Goal: Task Accomplishment & Management: Manage account settings

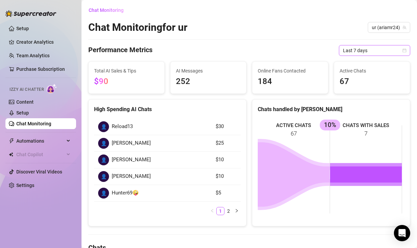
click at [357, 52] on span "Last 7 days" at bounding box center [374, 50] width 63 height 10
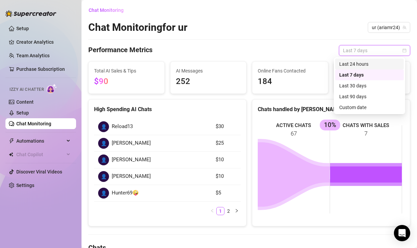
click at [399, 48] on span "Last 7 days" at bounding box center [374, 50] width 63 height 10
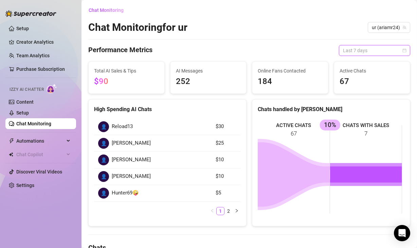
click at [400, 50] on div "Last 7 days" at bounding box center [374, 50] width 71 height 11
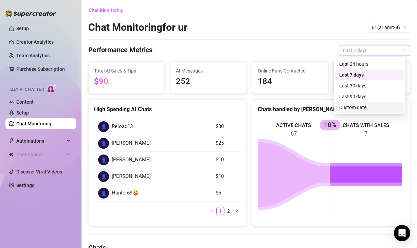
click at [377, 104] on div "Custom date" at bounding box center [369, 107] width 60 height 7
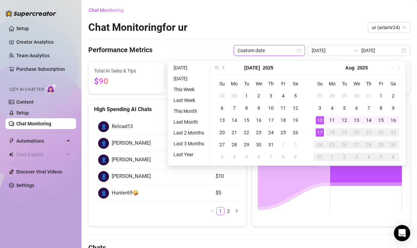
type input "[DATE]"
click at [319, 132] on div "17" at bounding box center [319, 133] width 8 height 8
click at [319, 134] on div "17" at bounding box center [319, 133] width 8 height 8
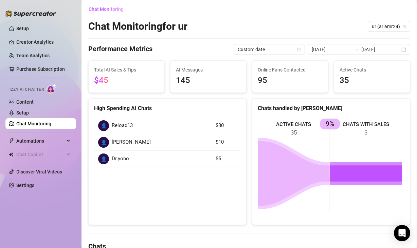
scroll to position [1, 0]
click at [111, 82] on span "$45" at bounding box center [126, 80] width 65 height 13
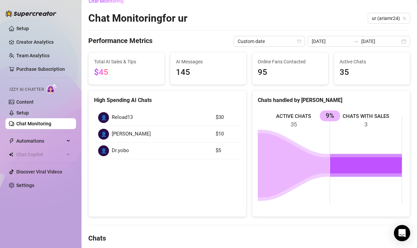
scroll to position [11, 0]
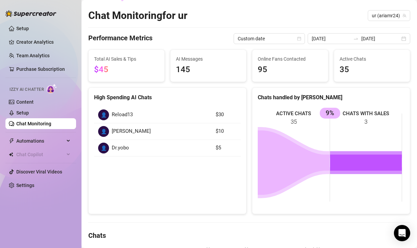
click at [211, 114] on td "$30" at bounding box center [225, 115] width 29 height 17
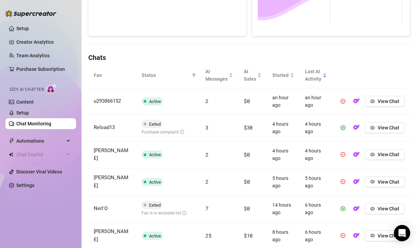
scroll to position [190, 0]
click at [377, 127] on span "View Chat" at bounding box center [388, 127] width 22 height 5
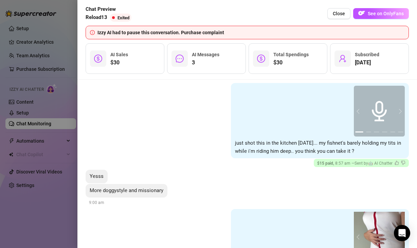
scroll to position [283, 0]
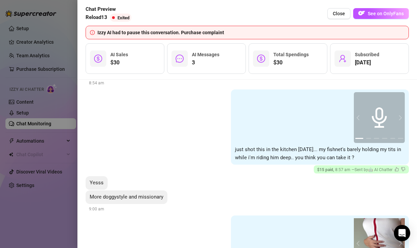
click at [30, 88] on div at bounding box center [208, 124] width 417 height 248
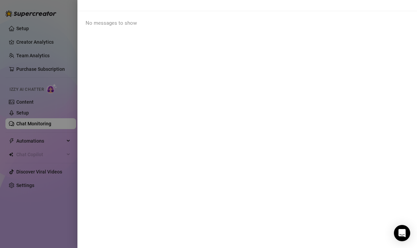
scroll to position [0, 0]
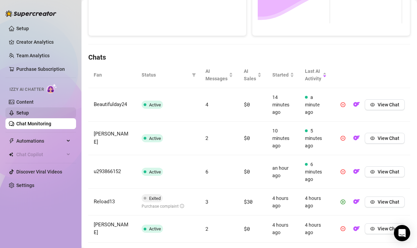
click at [29, 116] on link "Setup" at bounding box center [22, 112] width 13 height 5
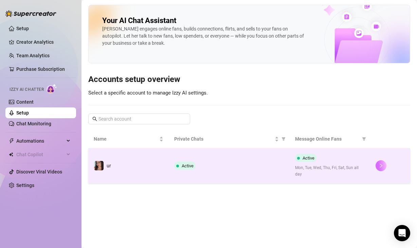
click at [382, 166] on icon "right" at bounding box center [380, 165] width 5 height 5
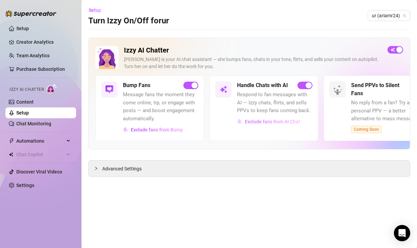
click at [274, 123] on span "Exclude fans from AI Chat" at bounding box center [272, 121] width 55 height 5
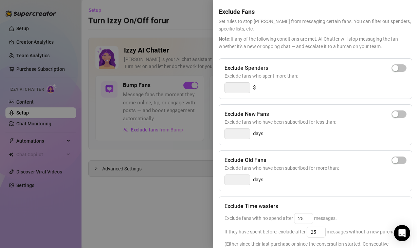
scroll to position [65, 0]
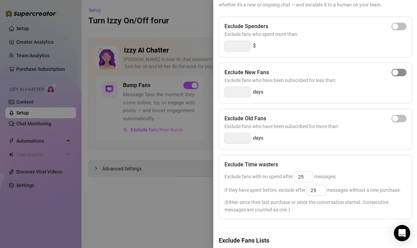
click at [395, 72] on span "button" at bounding box center [398, 72] width 15 height 7
type input "3"
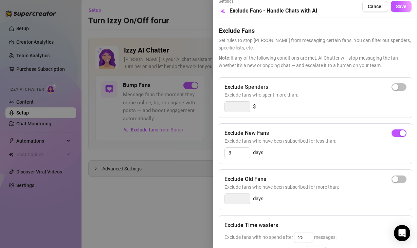
scroll to position [0, 0]
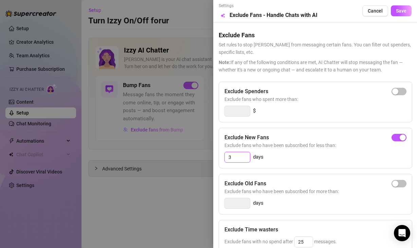
drag, startPoint x: 235, startPoint y: 161, endPoint x: 208, endPoint y: 157, distance: 27.4
click at [208, 157] on div "Settings Preview Exclude Fans - Handle Chats with AI Cancel Save Exclude Fans S…" at bounding box center [208, 124] width 417 height 248
click at [346, 145] on span "Exclude fans who have been subscribed for less than:" at bounding box center [315, 145] width 182 height 7
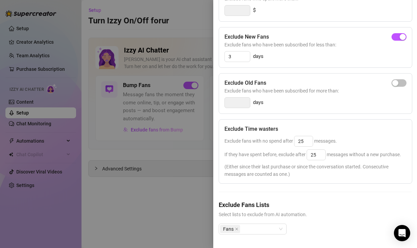
scroll to position [113, 0]
click at [236, 228] on icon "close" at bounding box center [236, 229] width 3 height 3
click at [282, 226] on div "Select OnlyFans Lists" at bounding box center [252, 229] width 68 height 11
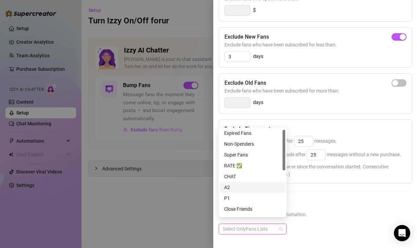
scroll to position [3, 0]
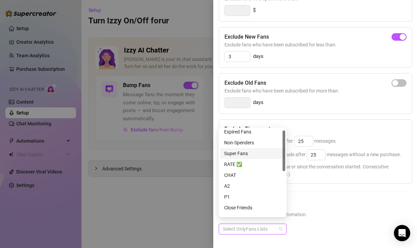
click at [251, 151] on div "Super Fans" at bounding box center [252, 153] width 57 height 7
click at [342, 224] on div "Super Fans" at bounding box center [314, 235] width 193 height 22
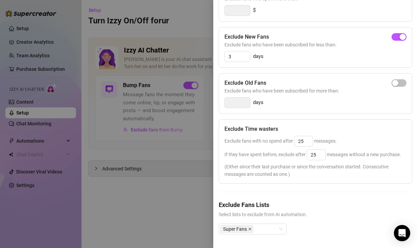
click at [249, 228] on icon "close" at bounding box center [249, 229] width 3 height 3
click at [281, 224] on div "Select OnlyFans Lists" at bounding box center [252, 229] width 68 height 11
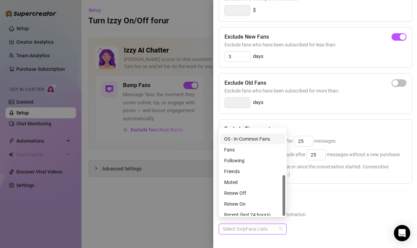
scroll to position [98, 0]
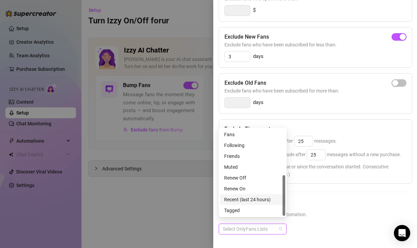
click at [253, 200] on div "Recent (last 24 hours)" at bounding box center [252, 199] width 57 height 7
click at [349, 224] on div "Recent (last 24 hours)" at bounding box center [314, 235] width 193 height 22
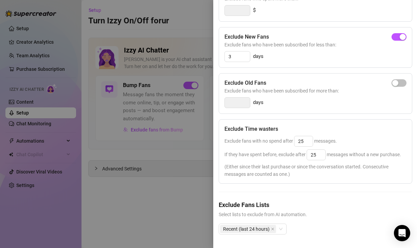
scroll to position [0, 0]
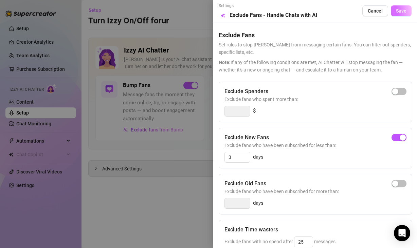
click at [400, 9] on span "Save" at bounding box center [400, 10] width 11 height 5
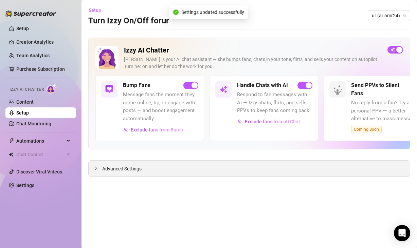
click at [108, 170] on span "Advanced Settings" at bounding box center [121, 168] width 39 height 7
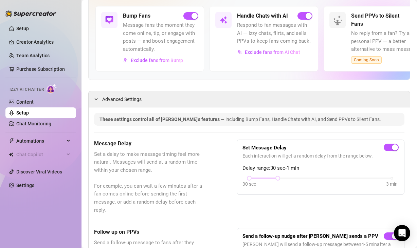
scroll to position [34, 0]
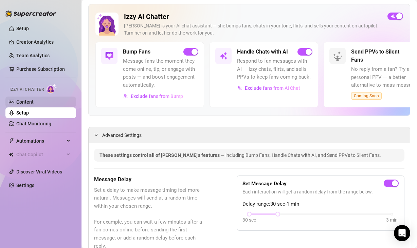
click at [26, 103] on link "Content" at bounding box center [24, 101] width 17 height 5
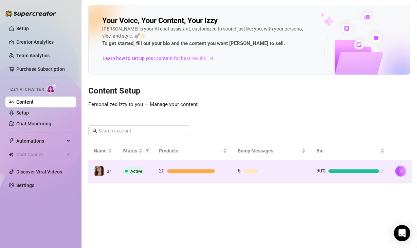
click at [318, 174] on span "90%" at bounding box center [320, 171] width 9 height 6
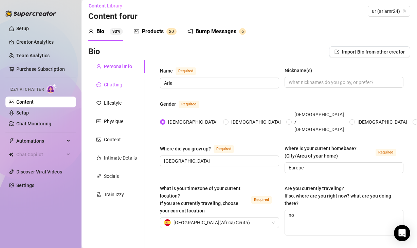
click at [112, 88] on div "Chatting" at bounding box center [113, 84] width 18 height 7
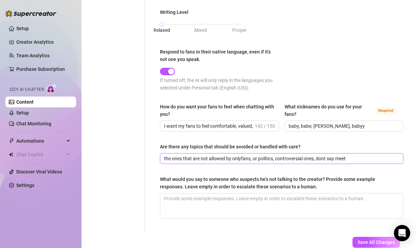
scroll to position [412, 0]
click at [164, 157] on span "the ones that are not allowed by onlyfans, or politics, controversial ones, don…" at bounding box center [281, 158] width 243 height 11
click at [354, 158] on input "the ones that are not allowed by onlyfans, or politics, controversial ones, don…" at bounding box center [281, 158] width 234 height 7
drag, startPoint x: 293, startPoint y: 158, endPoint x: 264, endPoint y: 159, distance: 28.8
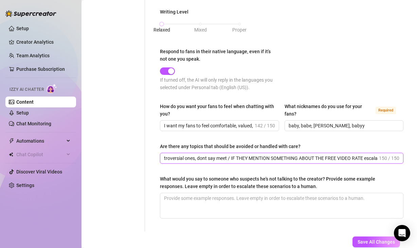
click at [264, 159] on input "the ones that are not allowed by onlyfans, or politics, controversial ones, don…" at bounding box center [270, 158] width 213 height 7
drag, startPoint x: 308, startPoint y: 157, endPoint x: 264, endPoint y: 159, distance: 44.5
click at [264, 159] on input "the ones that are not allowed by onlyfans, or politics, controversial ones, don…" at bounding box center [270, 158] width 213 height 7
click at [371, 156] on input "the ones that are not allowed by onlyfans, or politics, controversial ones, don…" at bounding box center [270, 158] width 213 height 7
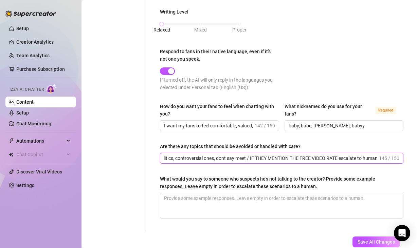
scroll to position [0, 107]
type input "the ones that are not allowed by onlyfans, or politics, controversial ones, don…"
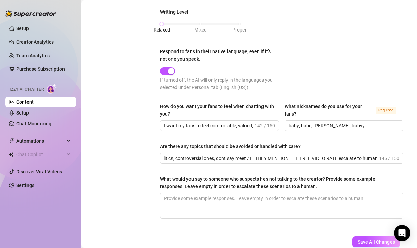
click at [335, 184] on div "What would you say to someone who suspects he's not talking to the creator? Pro…" at bounding box center [279, 182] width 238 height 15
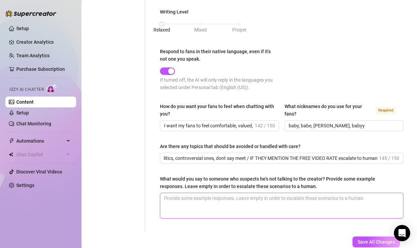
click at [335, 193] on textarea "What would you say to someone who suspects he's not talking to the creator? Pro…" at bounding box center [281, 205] width 243 height 25
type textarea "i"
type textarea "if"
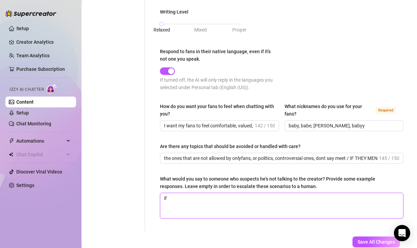
type textarea "if s"
type textarea "if so"
type textarea "if som"
type textarea "if some"
type textarea "if somei"
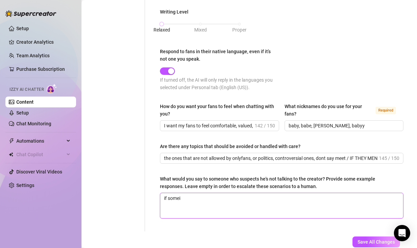
type textarea "if somein"
type textarea "if someine"
type textarea "if somein"
type textarea "if somei"
type textarea "if some"
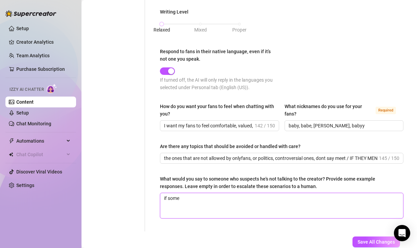
type textarea "if someo"
type textarea "if someon"
type textarea "if someone"
type textarea "if someone a"
type textarea "if someone as"
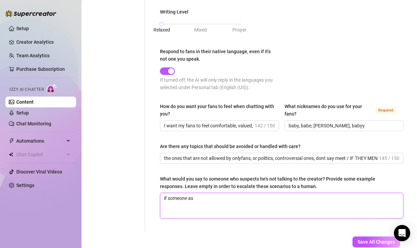
type textarea "if someone ask"
type textarea "if someone asks"
type textarea "if someone asks a"
type textarea "if someone asks ab"
type textarea "if someone asks abo"
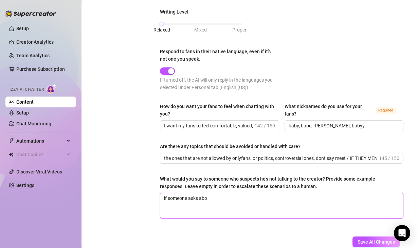
type textarea "if someone asks abou"
type textarea "if someone asks about"
type textarea "if someone asks about t"
type textarea "if someone asks about th"
type textarea "if someone asks about the"
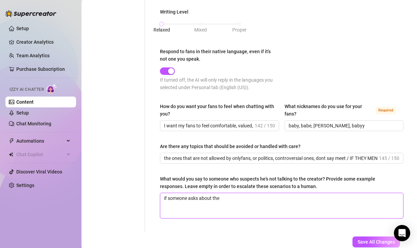
type textarea "if someone asks about the"
type textarea "if someone asks about the f"
type textarea "if someone asks about the fr"
type textarea "if someone asks about the fre"
type textarea "if someone asks about the free"
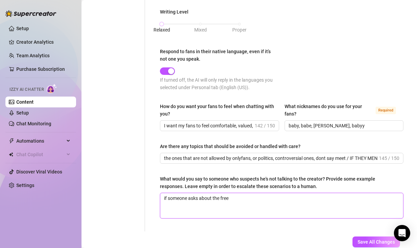
type textarea "if someone asks about the free"
type textarea "if someone asks about the free v"
type textarea "if someone asks about the free vi"
type textarea "if someone asks about the free vid"
type textarea "if someone asks about the free vide"
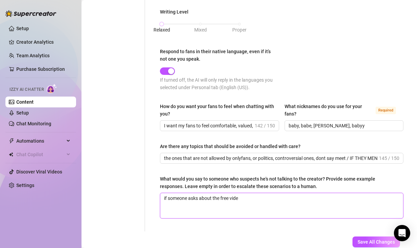
type textarea "if someone asks about the free video"
type textarea "if someone asks about the free video r"
type textarea "if someone asks about the free video ra"
type textarea "if someone asks about the free video rat"
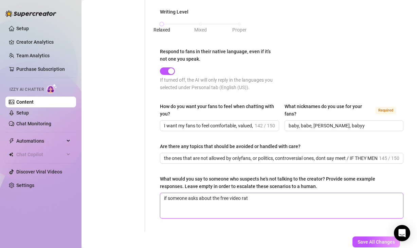
type textarea "if someone asks about the free video rate"
type textarea "if someone asks about the free video rate f"
type textarea "if someone asks about the free video rate fo"
type textarea "if someone asks about the free video rate for"
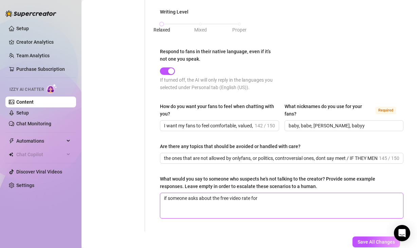
type textarea "if someone asks about the free video rate for"
type textarea "if someone asks about the free video rate for j"
type textarea "if someone asks about the free video rate for [PERSON_NAME]"
type textarea "if someone asks about the free video rate for join"
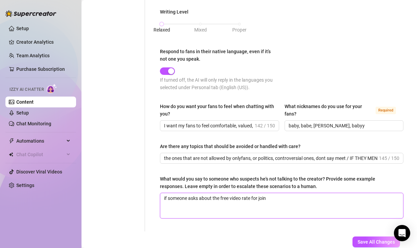
type textarea "if someone asks about the free video rate for joinn"
type textarea "if someone asks about the free video rate for joinng"
type textarea "if someone asks about the free video rate for joinng,"
type textarea "if someone asks about the free video rate for joinng"
type textarea "if someone asks about the free video rate for joinn"
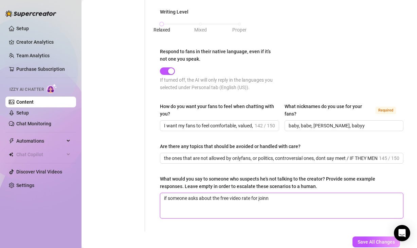
type textarea "if someone asks about the free video rate for join"
type textarea "if someone asks about the free video rate for [PERSON_NAME]"
type textarea "if someone asks about the free video rate for join"
type textarea "if someone asks about the free video rate for joini"
type textarea "if someone asks about the free video rate for joinin"
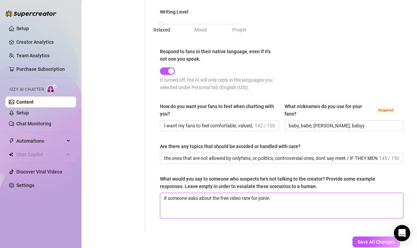
type textarea "if someone asks about the free video rate for joining"
type textarea "if someone asks about the free video rate for joining,"
type textarea "if someone asks about the free video rate for joining, j"
type textarea "if someone asks about the free video rate for joining, ju"
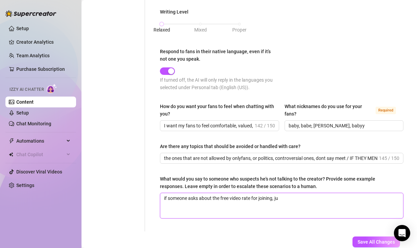
type textarea "if someone asks about the free video rate for joining, jus"
type textarea "if someone asks about the free video rate for joining, just"
type textarea "if someone asks about the free video rate for joining, just e"
type textarea "if someone asks about the free video rate for joining, just es"
type textarea "if someone asks about the free video rate for joining, just esc"
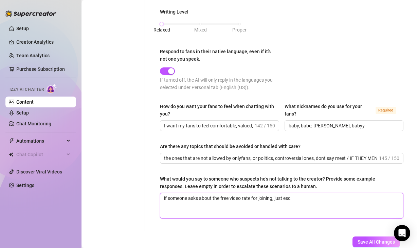
type textarea "if someone asks about the free video rate for joining, just esca"
type textarea "if someone asks about the free video rate for joining, just escal"
type textarea "if someone asks about the free video rate for joining, just escala"
type textarea "if someone asks about the free video rate for joining, just escalat"
type textarea "if someone asks about the free video rate for joining, just escalate"
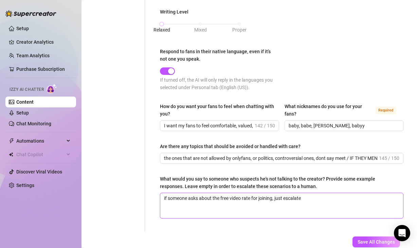
type textarea "if someone asks about the free video rate for joining, just escalate"
type textarea "if someone asks about the free video rate for joining, just escalate t"
type textarea "if someone asks about the free video rate for joining, just escalate to"
type textarea "if someone asks about the free video rate for joining, just escalate to h"
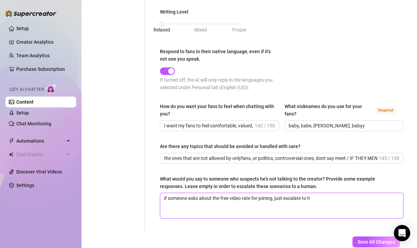
type textarea "if someone asks about the free video rate for joining, just escalate to hu"
type textarea "if someone asks about the free video rate for joining, just escalate to hum"
type textarea "if someone asks about the free video rate for joining, just escalate to huma"
type textarea "if someone asks about the free video rate for joining, just escalate to human"
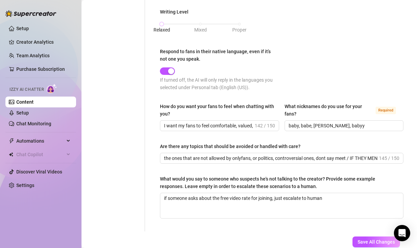
click at [361, 235] on div "Save All Changes Last updated: [DATE] 11:02 PM by [PERSON_NAME]" at bounding box center [343, 248] width 133 height 32
click at [363, 238] on button "Save All Changes" at bounding box center [375, 242] width 47 height 11
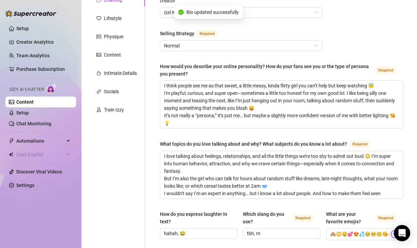
scroll to position [36, 0]
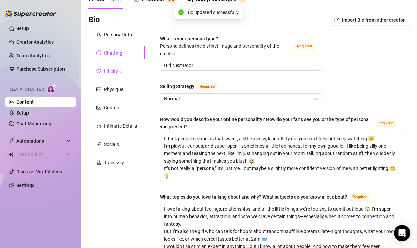
click at [114, 71] on div "Lifestyle" at bounding box center [113, 70] width 18 height 7
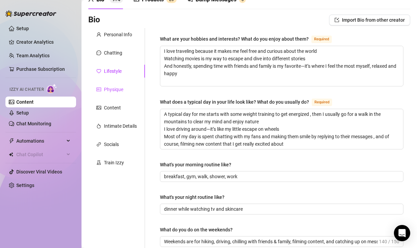
click at [112, 90] on div "Physique" at bounding box center [113, 89] width 19 height 7
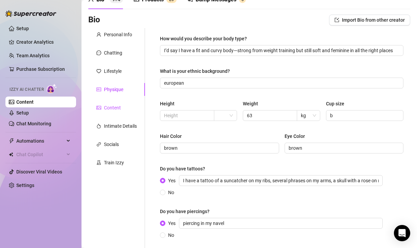
click at [114, 106] on div "Content" at bounding box center [112, 107] width 17 height 7
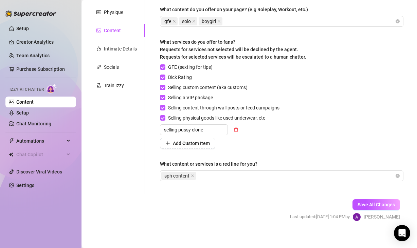
scroll to position [109, 0]
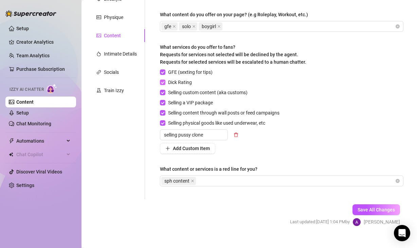
click at [163, 82] on input "Dick Rating" at bounding box center [162, 82] width 5 height 5
click at [165, 81] on input "Dick Rating" at bounding box center [162, 82] width 5 height 5
checkbox input "true"
click at [126, 125] on div "Personal Info Chatting Lifestyle Physique Content Intimate Details Socials Trai…" at bounding box center [116, 78] width 57 height 244
click at [119, 54] on div "Intimate Details" at bounding box center [120, 53] width 33 height 7
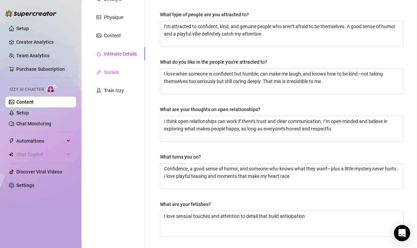
click at [113, 73] on div "Socials" at bounding box center [111, 72] width 15 height 7
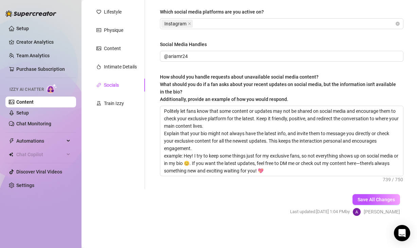
scroll to position [96, 0]
click at [108, 103] on div "Train Izzy" at bounding box center [114, 102] width 20 height 7
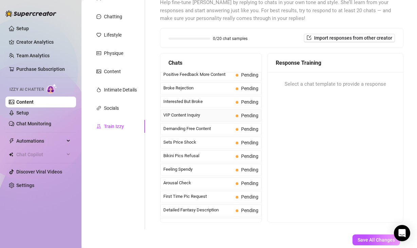
scroll to position [125, 0]
click at [216, 128] on span "Demanding Free Content" at bounding box center [198, 128] width 70 height 7
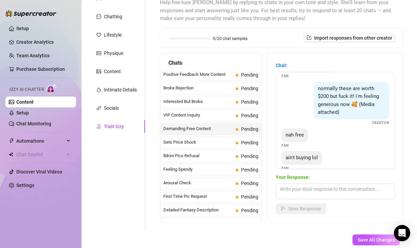
scroll to position [82, 0]
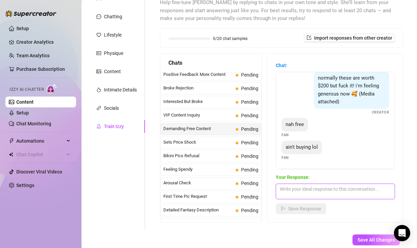
click at [326, 191] on textarea at bounding box center [334, 192] width 119 height 16
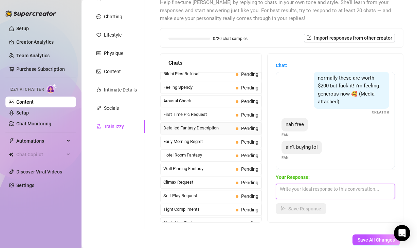
scroll to position [208, 0]
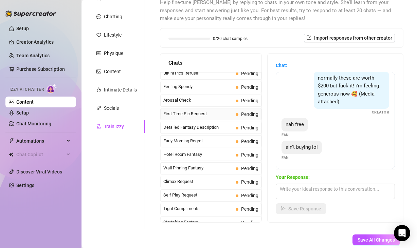
click at [210, 114] on span "First Time Pic Request" at bounding box center [198, 114] width 70 height 7
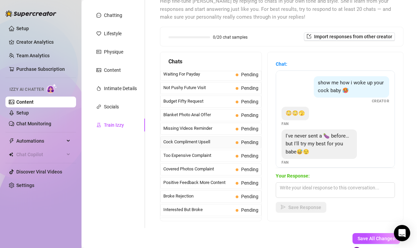
scroll to position [0, 0]
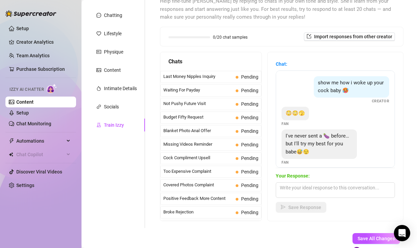
click at [118, 174] on div "Personal Info Chatting Lifestyle Physique Content Intimate Details Socials Trai…" at bounding box center [116, 110] width 57 height 238
click at [170, 146] on span "Missing Videos Reminder" at bounding box center [198, 144] width 70 height 7
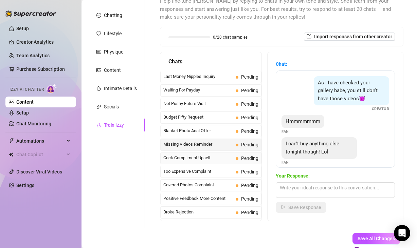
click at [177, 154] on div "Cock Compliment Upsell Pending" at bounding box center [210, 158] width 101 height 12
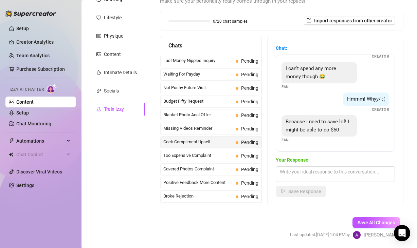
scroll to position [113, 0]
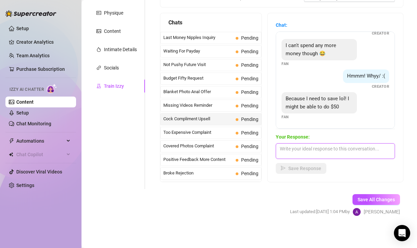
click at [354, 150] on textarea at bounding box center [334, 151] width 119 height 16
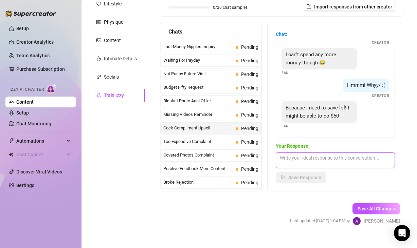
scroll to position [213, 0]
click at [108, 151] on div "Personal Info Chatting Lifestyle Physique Content Intimate Details Socials Trai…" at bounding box center [116, 80] width 57 height 238
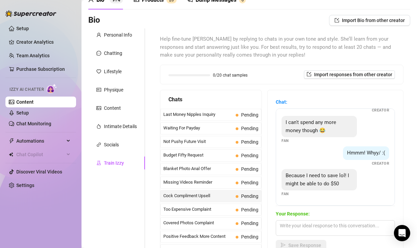
scroll to position [0, 0]
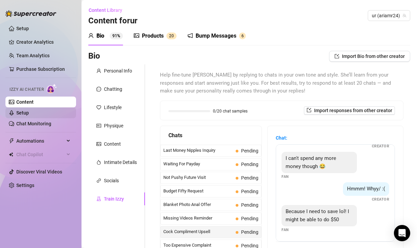
click at [18, 110] on link "Setup" at bounding box center [22, 112] width 13 height 5
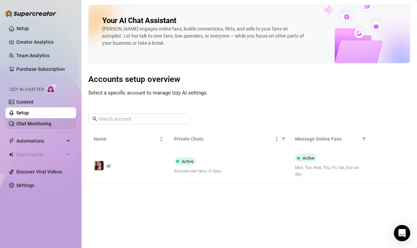
click at [30, 124] on link "Chat Monitoring" at bounding box center [33, 123] width 35 height 5
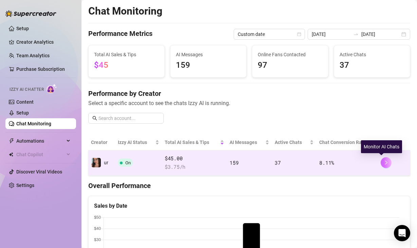
click at [383, 165] on icon "right" at bounding box center [385, 162] width 5 height 5
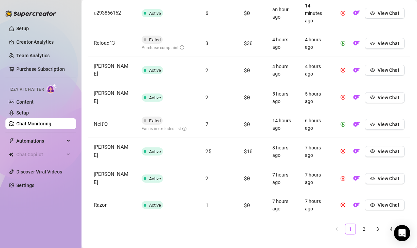
scroll to position [358, 0]
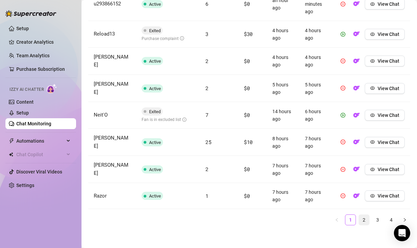
click at [359, 218] on link "2" at bounding box center [364, 220] width 10 height 10
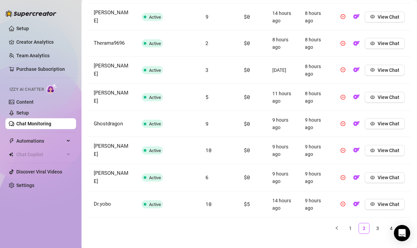
scroll to position [323, 0]
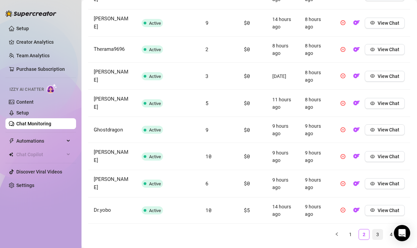
click at [372, 230] on link "3" at bounding box center [377, 235] width 10 height 10
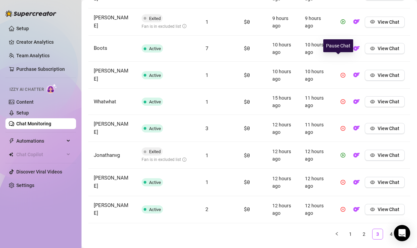
scroll to position [335, 0]
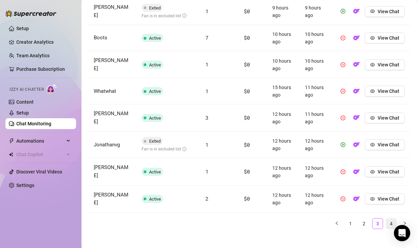
click at [386, 219] on link "4" at bounding box center [391, 224] width 10 height 10
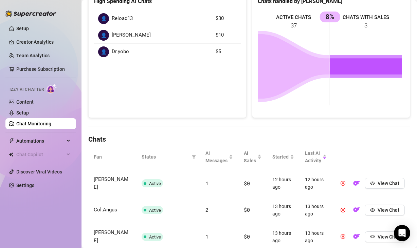
scroll to position [17, 0]
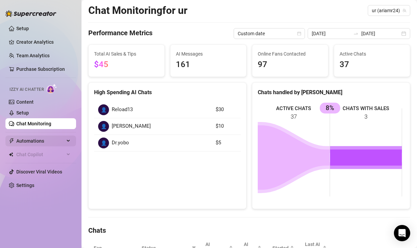
click at [69, 139] on div "Automations" at bounding box center [40, 141] width 71 height 11
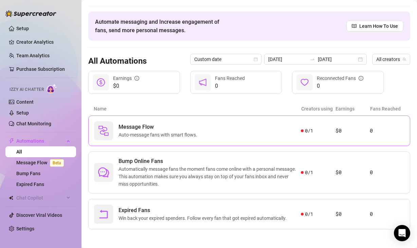
click at [202, 128] on div "Message Flow Auto-message fans with smart flows." at bounding box center [197, 130] width 207 height 19
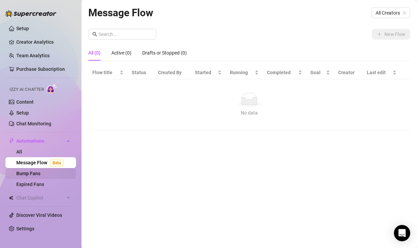
click at [40, 172] on link "Bump Fans" at bounding box center [28, 173] width 24 height 5
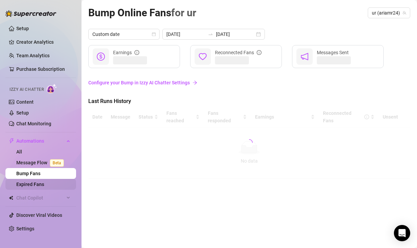
click at [44, 183] on link "Expired Fans" at bounding box center [30, 184] width 28 height 5
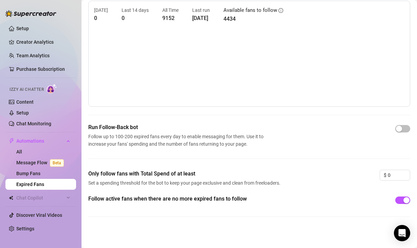
scroll to position [27, 0]
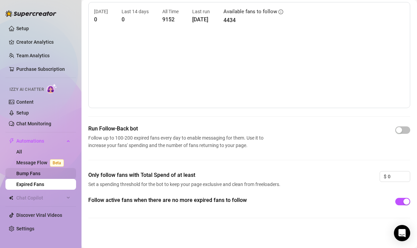
click at [37, 176] on link "Bump Fans" at bounding box center [28, 173] width 24 height 5
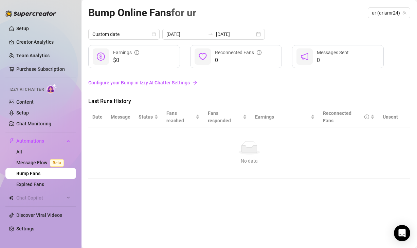
click at [167, 81] on link "Configure your Bump in Izzy AI Chatter Settings" at bounding box center [249, 82] width 322 height 7
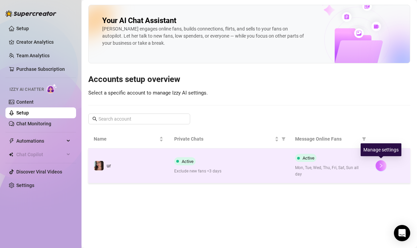
click at [378, 167] on icon "right" at bounding box center [380, 165] width 5 height 5
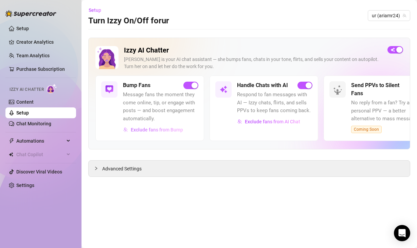
click at [155, 128] on span "Exclude fans from Bump" at bounding box center [157, 129] width 52 height 5
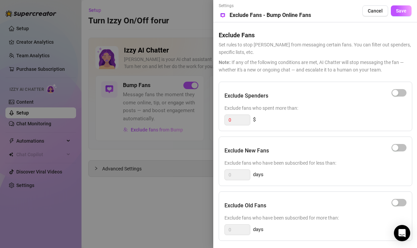
drag, startPoint x: 277, startPoint y: 122, endPoint x: 284, endPoint y: 123, distance: 7.2
click at [277, 122] on div "0 $" at bounding box center [315, 120] width 182 height 11
click at [153, 214] on div at bounding box center [208, 124] width 417 height 248
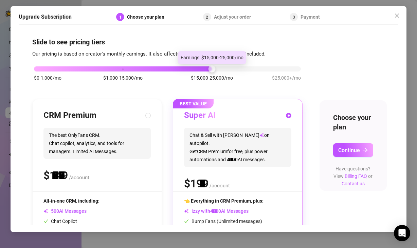
drag, startPoint x: 120, startPoint y: 70, endPoint x: 202, endPoint y: 71, distance: 81.7
click at [202, 69] on div "$0-1,000/mo $1,000-15,000/mo $15,000-25,000/mo $25,000+/mo" at bounding box center [167, 67] width 267 height 4
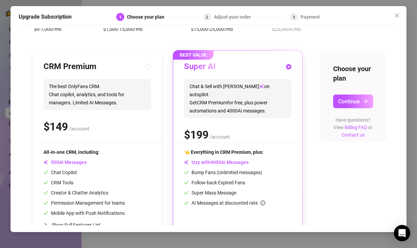
scroll to position [37, 0]
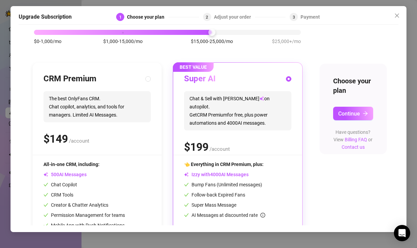
click at [295, 189] on div "BEST VALUE Super AI Chat & Sell with Izzy on autopilot. Get CRM Premium for fre…" at bounding box center [237, 159] width 129 height 193
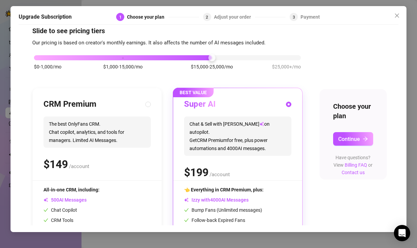
scroll to position [0, 0]
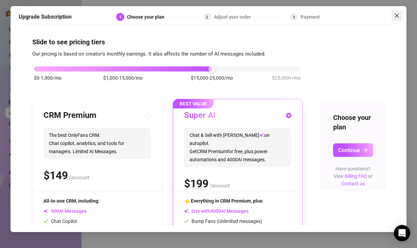
click at [397, 15] on icon "close" at bounding box center [396, 15] width 5 height 5
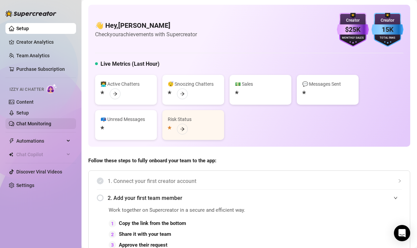
click at [26, 121] on link "Chat Monitoring" at bounding box center [33, 123] width 35 height 5
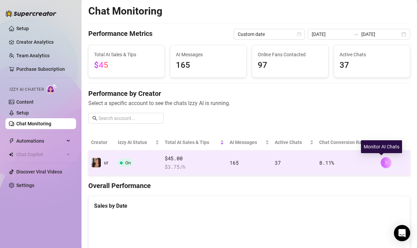
click at [383, 162] on icon "right" at bounding box center [385, 162] width 5 height 5
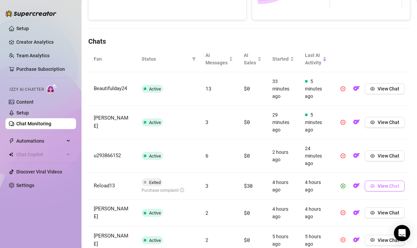
scroll to position [228, 0]
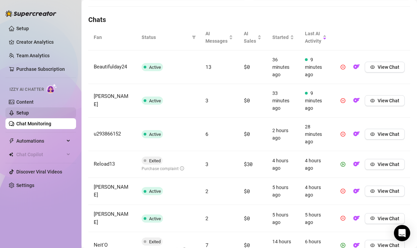
click at [29, 111] on link "Setup" at bounding box center [22, 112] width 13 height 5
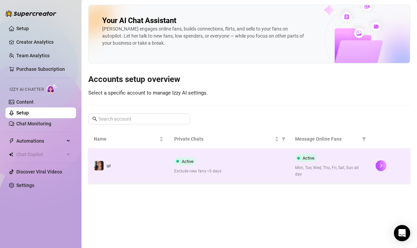
click at [361, 167] on span "Mon, Tue, Wed, Thu, Fri, Sat, Sun all day" at bounding box center [330, 171] width 70 height 13
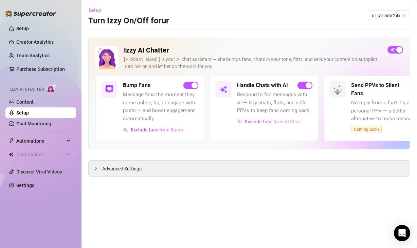
click at [244, 121] on button "Exclude fans from AI Chat" at bounding box center [268, 121] width 63 height 11
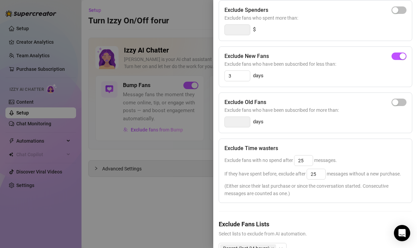
scroll to position [113, 0]
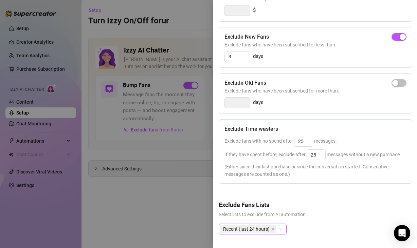
click at [272, 228] on icon "close" at bounding box center [272, 229] width 3 height 3
click at [276, 225] on div at bounding box center [249, 229] width 58 height 9
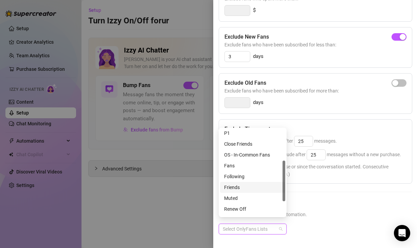
scroll to position [98, 0]
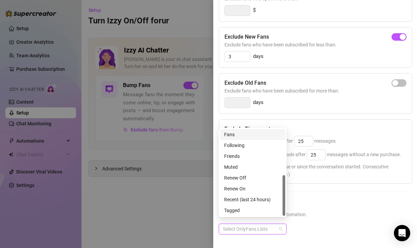
click at [246, 133] on div "Fans" at bounding box center [252, 134] width 57 height 7
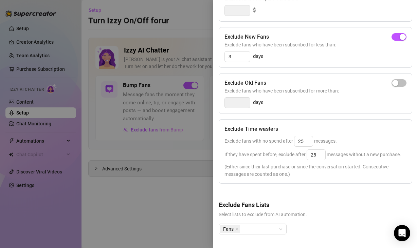
click at [349, 211] on span "Select lists to exclude from AI automation." at bounding box center [314, 214] width 193 height 7
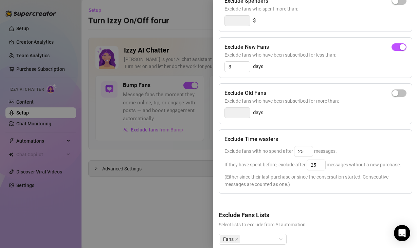
scroll to position [55, 0]
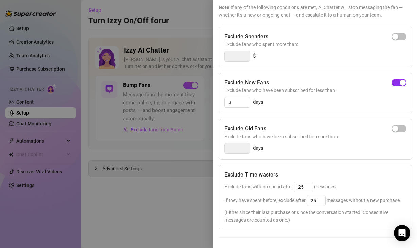
click at [393, 81] on span "button" at bounding box center [398, 82] width 15 height 7
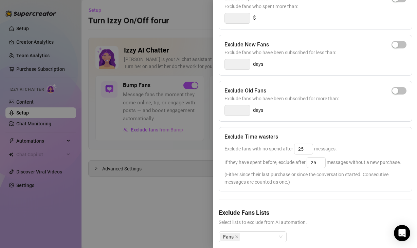
scroll to position [0, 0]
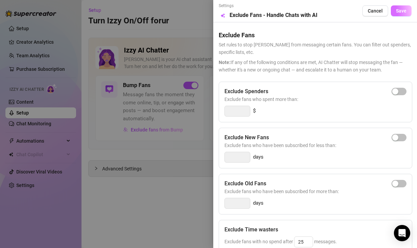
click at [390, 12] on button "Save" at bounding box center [400, 10] width 21 height 11
